Goal: Information Seeking & Learning: Learn about a topic

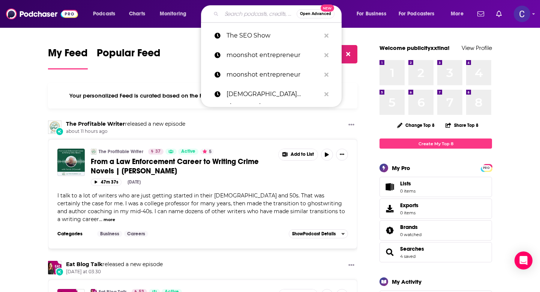
paste input "IT´S IN YOU! Career & Leadership Coaching for Women"
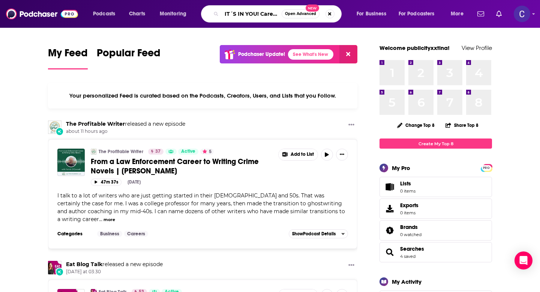
scroll to position [0, 97]
type input "IT´S IN YOU! Career & Leadership Coaching for Women"
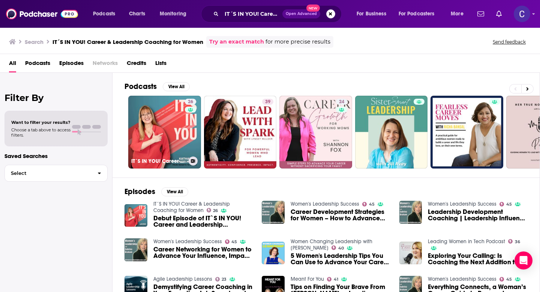
click at [185, 118] on div "26" at bounding box center [191, 128] width 13 height 58
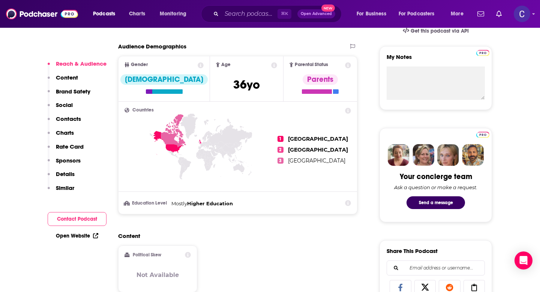
scroll to position [267, 0]
